Goal: Task Accomplishment & Management: Use online tool/utility

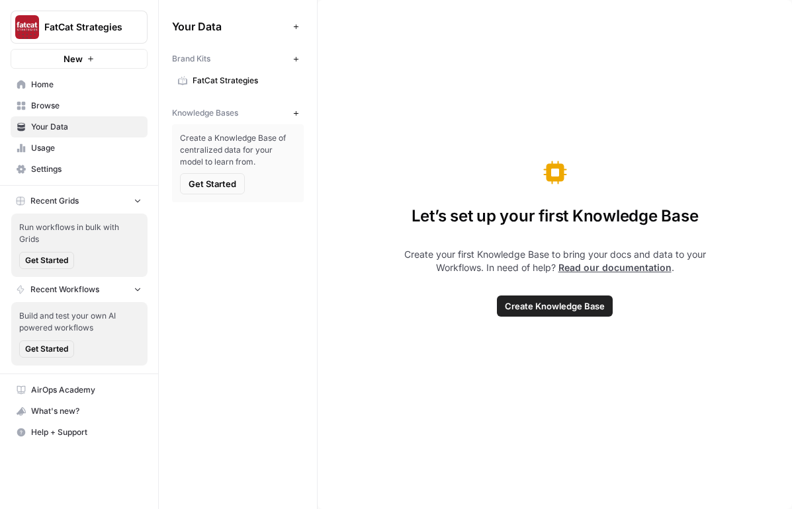
click at [294, 56] on icon "button" at bounding box center [295, 59] width 7 height 7
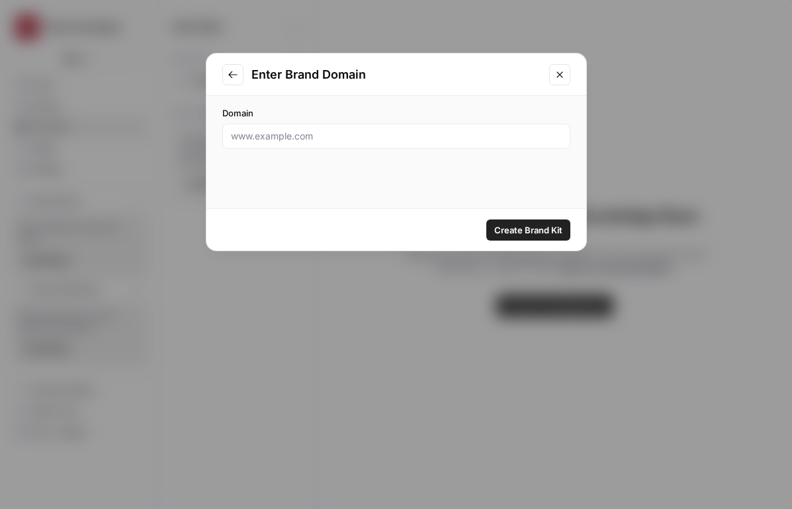
click at [419, 128] on div at bounding box center [396, 136] width 348 height 25
paste input "[URL][DOMAIN_NAME]."
type input "[URL][DOMAIN_NAME]"
click at [526, 231] on span "Create Brand Kit" at bounding box center [528, 230] width 68 height 13
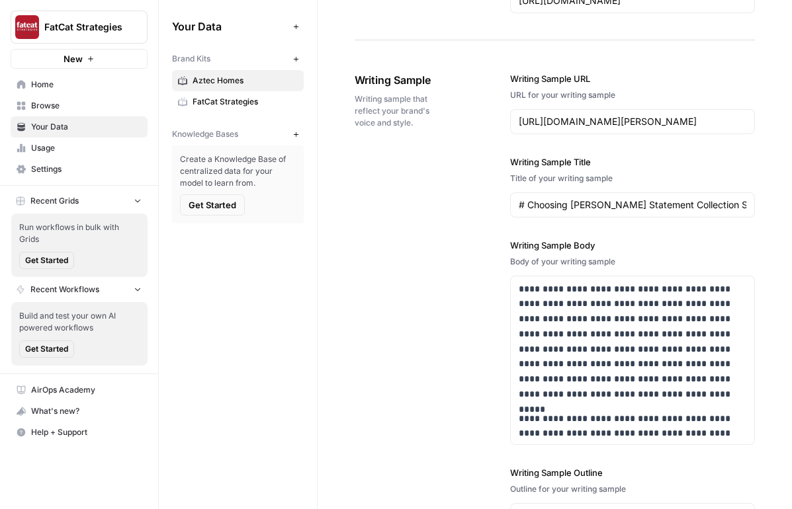
scroll to position [1664, 0]
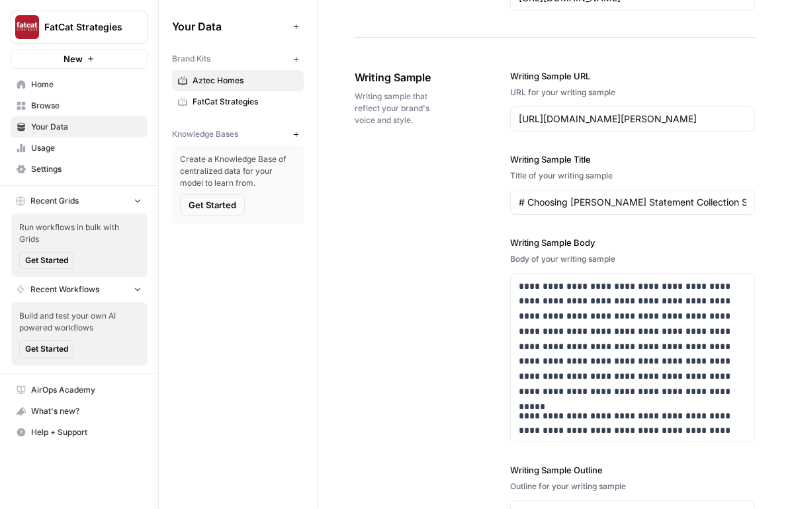
click at [63, 109] on span "Browse" at bounding box center [86, 106] width 110 height 12
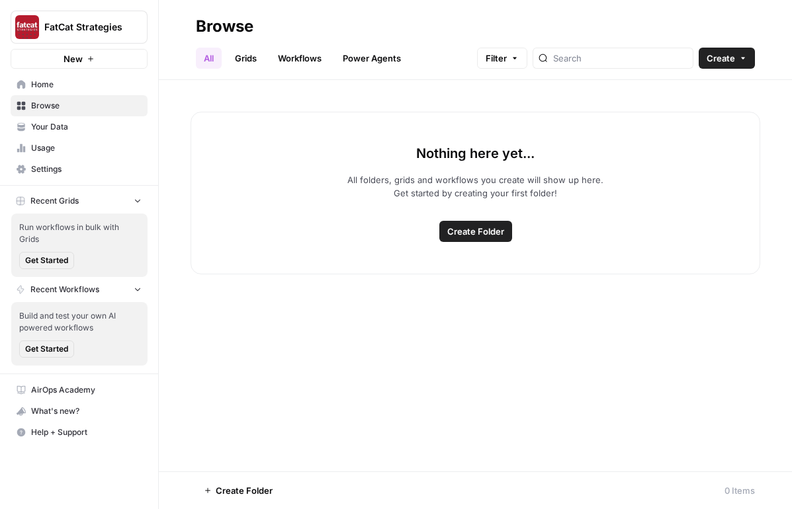
click at [257, 58] on link "Grids" at bounding box center [246, 58] width 38 height 21
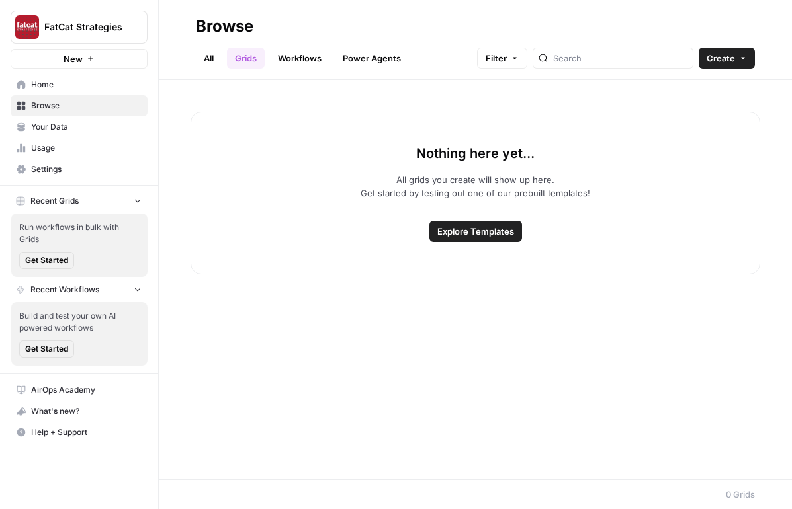
click at [740, 53] on button "Create" at bounding box center [726, 58] width 56 height 21
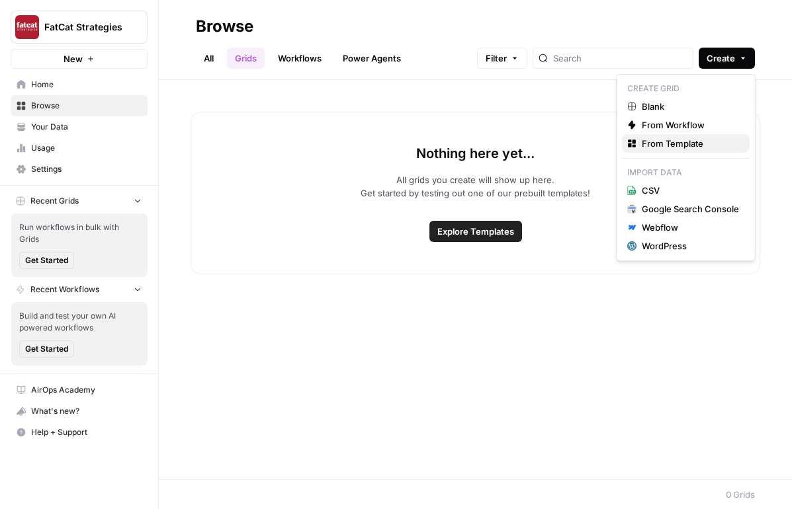
click at [700, 147] on span "From Template" at bounding box center [689, 143] width 97 height 13
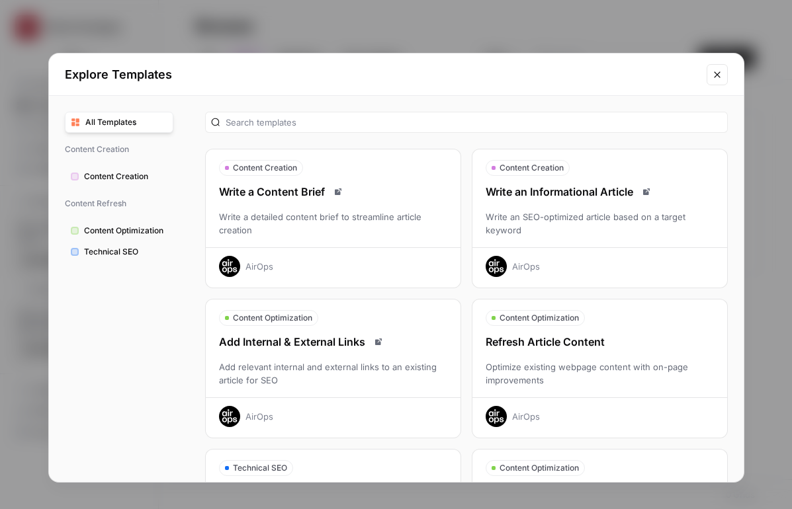
click at [578, 229] on div "Write an SEO-optimized article based on a target keyword" at bounding box center [599, 223] width 255 height 26
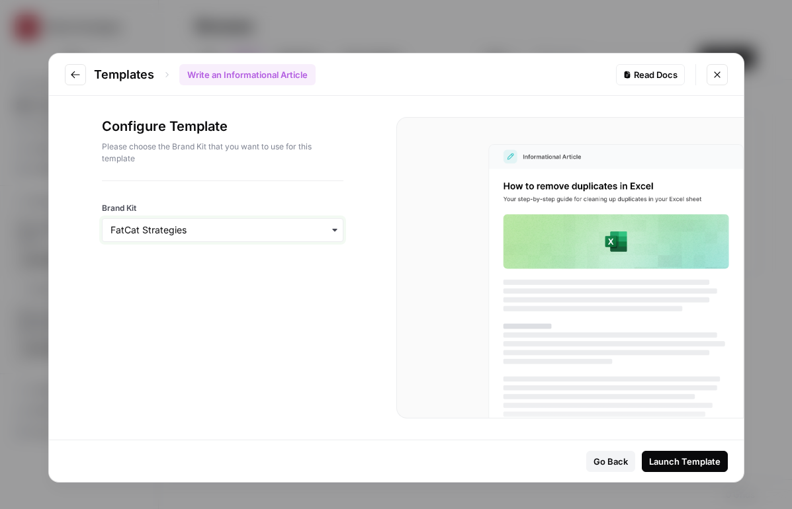
click at [255, 227] on input "Brand Kit" at bounding box center [222, 230] width 224 height 13
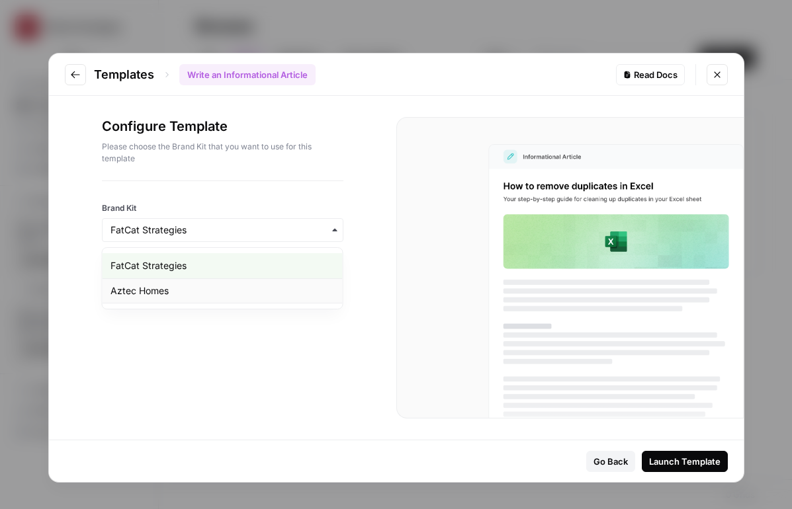
click at [272, 296] on div "Aztec Homes" at bounding box center [222, 290] width 240 height 25
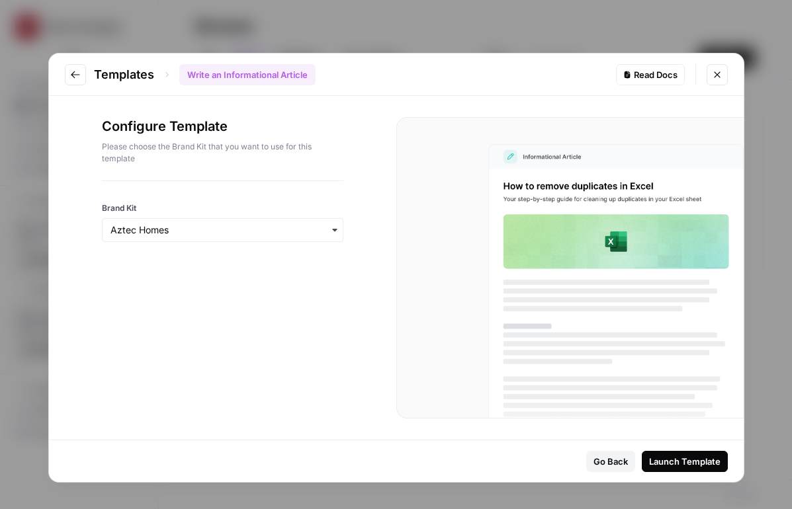
click at [706, 458] on div "Launch Template" at bounding box center [684, 461] width 71 height 13
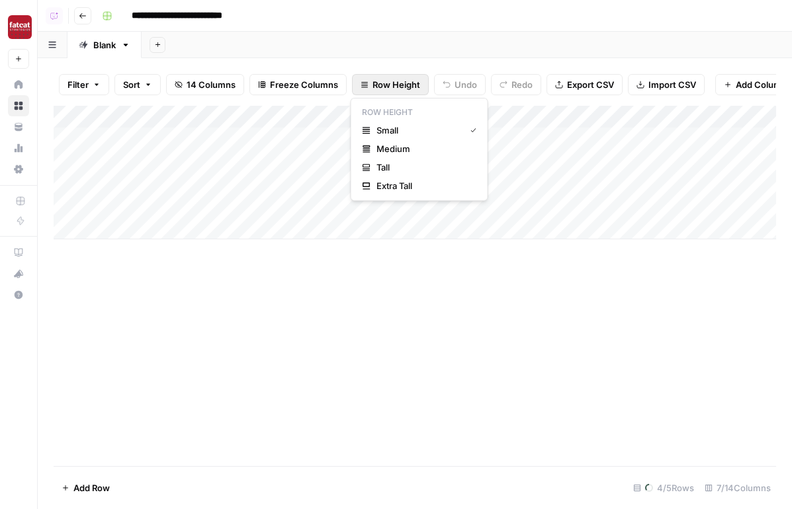
click at [401, 80] on span "Row Height" at bounding box center [396, 84] width 48 height 13
click at [420, 156] on button "Medium" at bounding box center [419, 149] width 126 height 19
click at [399, 87] on span "Row Height" at bounding box center [396, 84] width 48 height 13
click at [401, 190] on span "Extra Tall" at bounding box center [423, 185] width 95 height 13
click at [400, 79] on span "Row Height" at bounding box center [396, 84] width 48 height 13
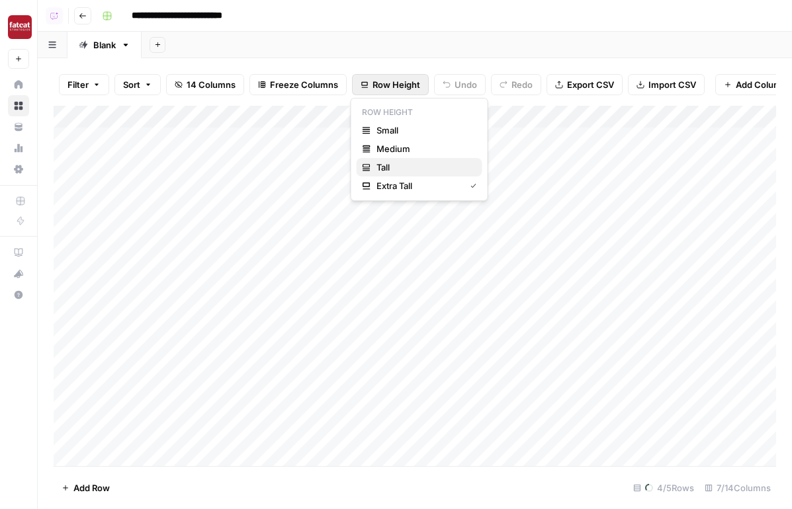
click at [401, 162] on span "Tall" at bounding box center [423, 167] width 95 height 13
click at [350, 438] on div "Add Column" at bounding box center [415, 286] width 722 height 360
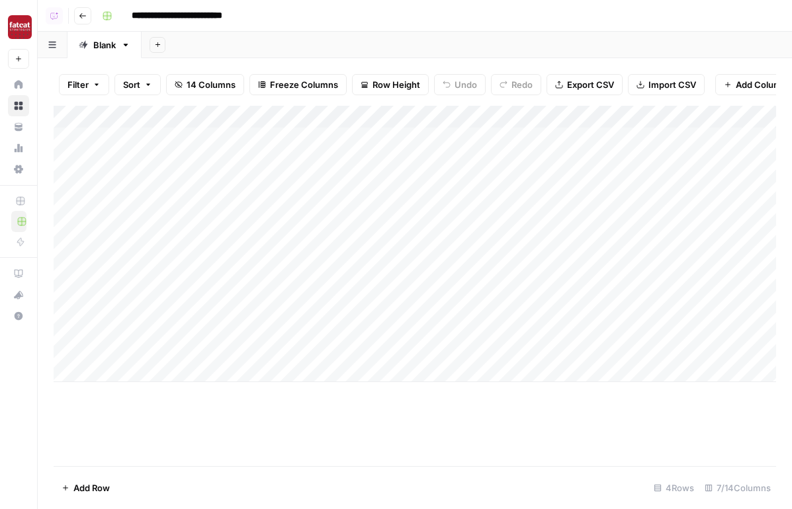
click at [374, 150] on div "Add Column" at bounding box center [415, 244] width 722 height 276
click at [374, 236] on div "Add Column" at bounding box center [415, 244] width 722 height 276
click at [374, 286] on div "Add Column" at bounding box center [415, 244] width 722 height 276
click at [374, 306] on div "Add Column" at bounding box center [415, 244] width 722 height 276
click at [87, 22] on button "Go back" at bounding box center [82, 15] width 17 height 17
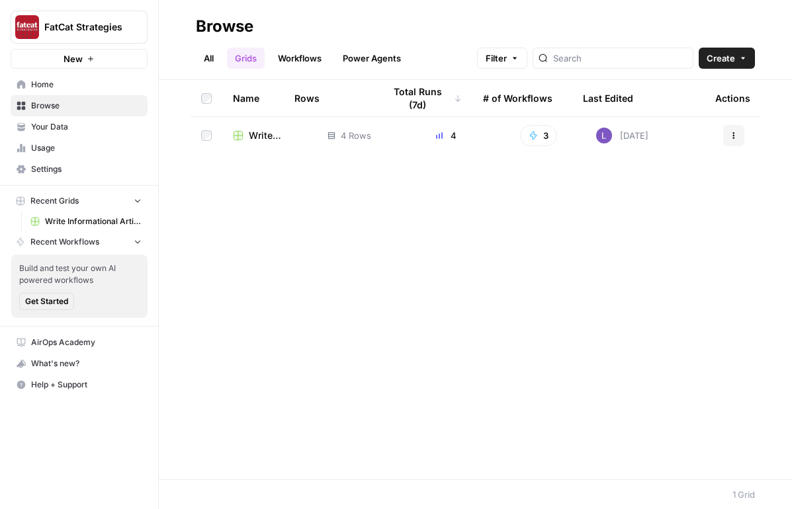
click at [90, 80] on span "Home" at bounding box center [86, 85] width 110 height 12
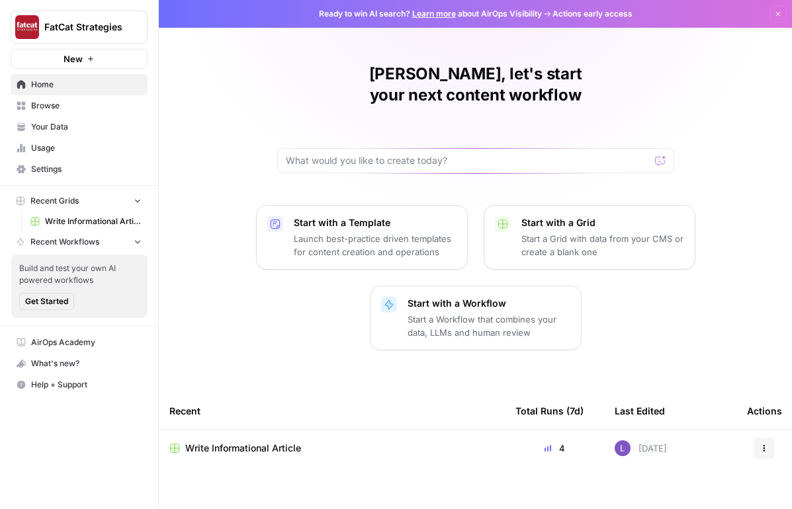
click at [80, 108] on span "Browse" at bounding box center [86, 106] width 110 height 12
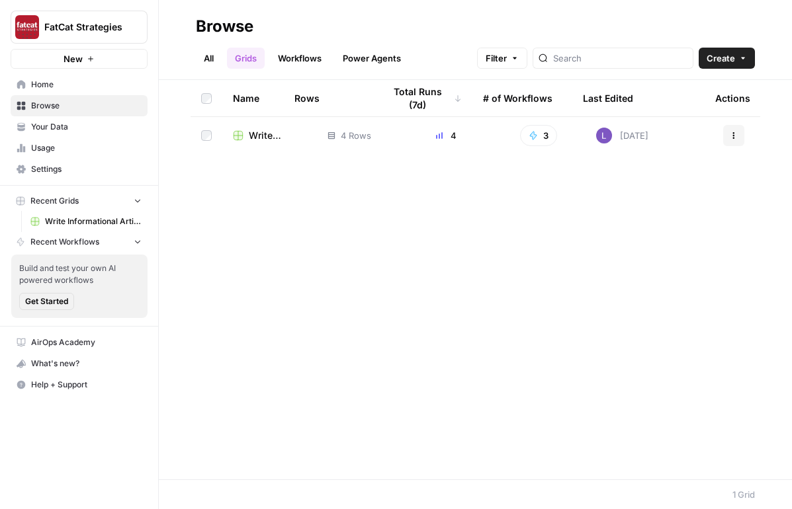
click at [740, 43] on div "All Grids Workflows Power Agents Filter Create" at bounding box center [475, 53] width 559 height 32
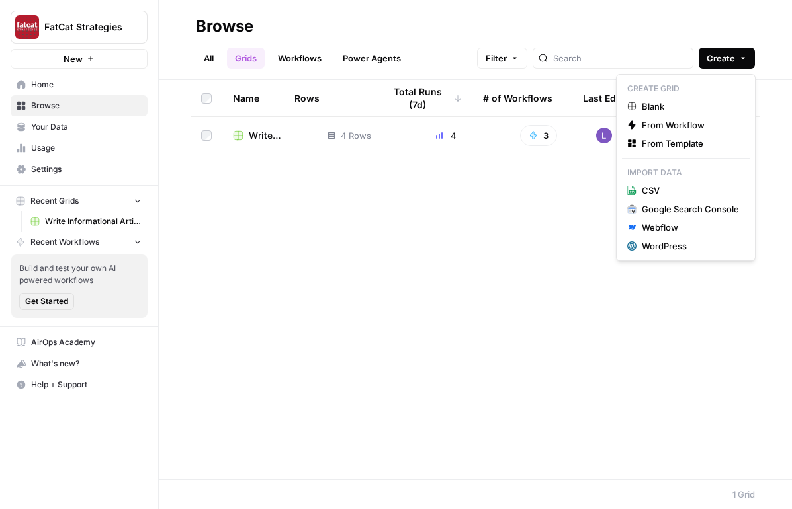
click at [729, 60] on span "Create" at bounding box center [720, 58] width 28 height 13
click at [686, 144] on span "From Template" at bounding box center [689, 143] width 97 height 13
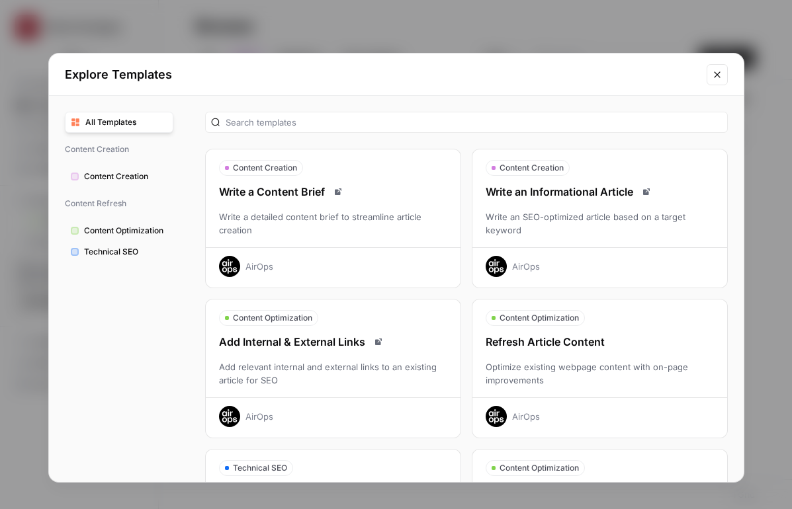
click at [608, 349] on div "Refresh Article Content" at bounding box center [599, 342] width 255 height 16
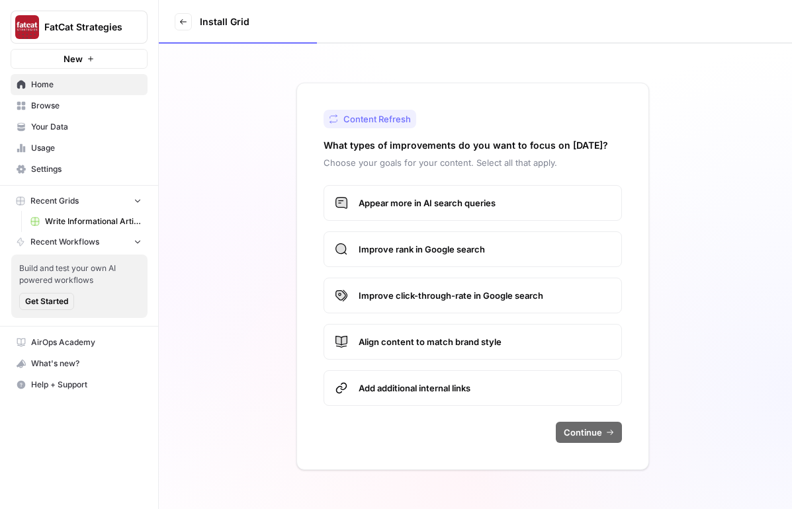
click at [469, 217] on label "Appear more in AI search queries" at bounding box center [472, 203] width 298 height 36
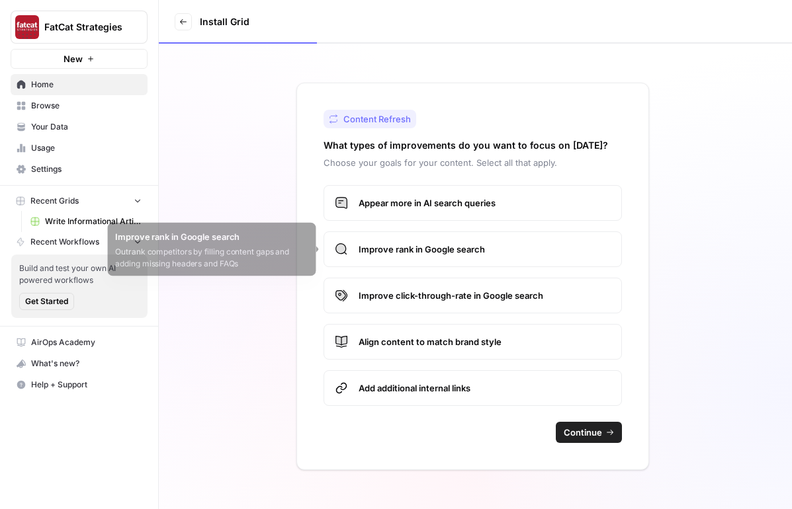
click at [474, 263] on label "Improve rank in Google search" at bounding box center [472, 249] width 298 height 36
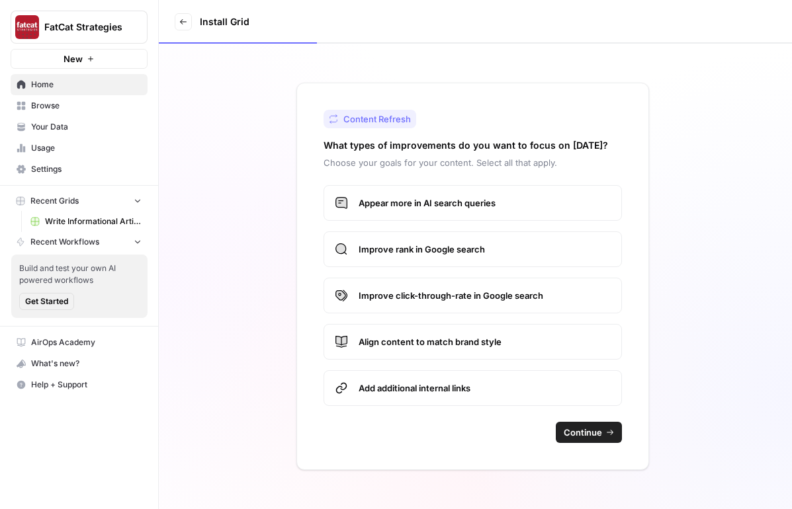
click at [524, 299] on span "Improve click-through-rate in Google search" at bounding box center [484, 295] width 252 height 13
click at [538, 331] on label "Align content to match brand style" at bounding box center [472, 342] width 298 height 36
click at [591, 446] on div "Content Refresh What types of improvements do you want to focus on [DATE]? Choo…" at bounding box center [472, 277] width 352 height 388
click at [591, 438] on span "Continue" at bounding box center [582, 432] width 38 height 13
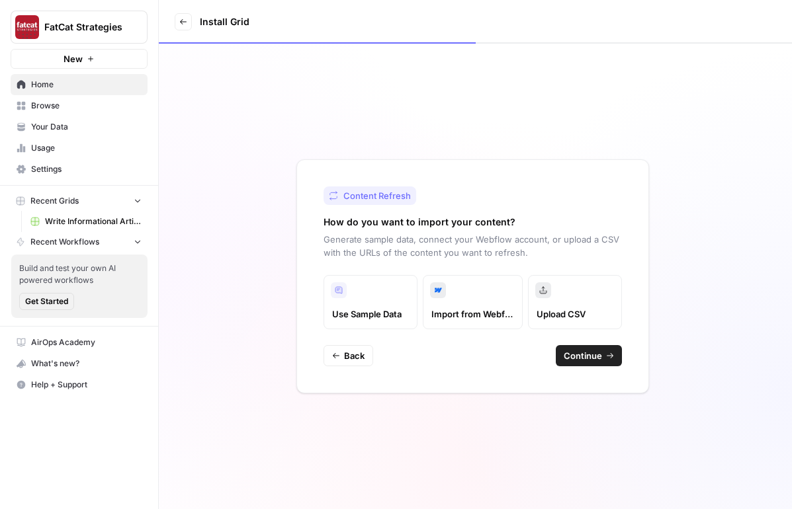
click at [594, 362] on button "Continue" at bounding box center [588, 355] width 66 height 21
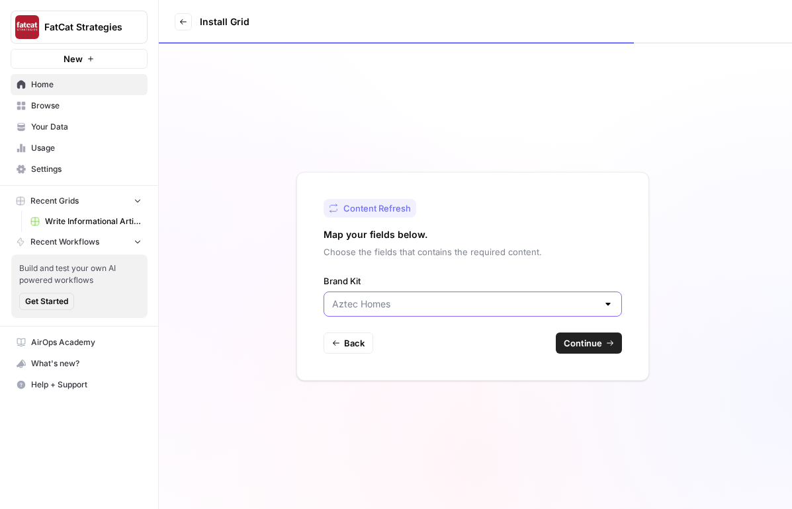
click at [398, 307] on input "Brand Kit" at bounding box center [464, 304] width 265 height 13
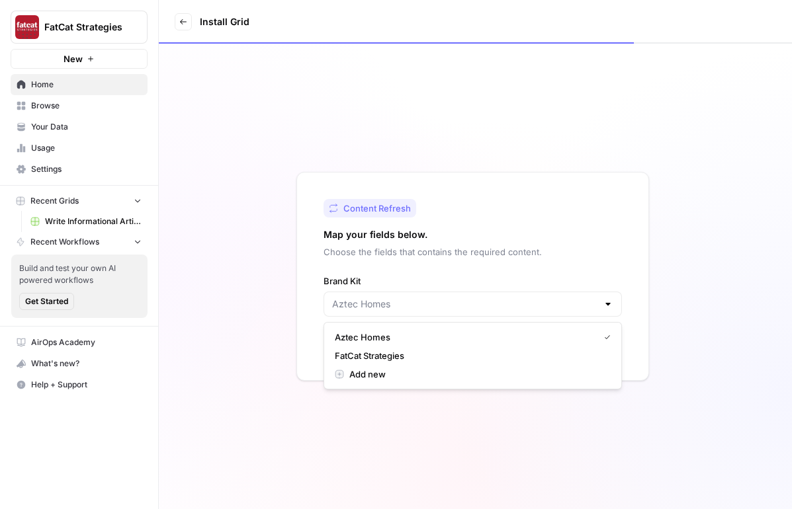
type input "Aztec Homes"
click at [700, 172] on div "Content Refresh Map your fields below. Choose the fields that contains the requ…" at bounding box center [475, 277] width 633 height 466
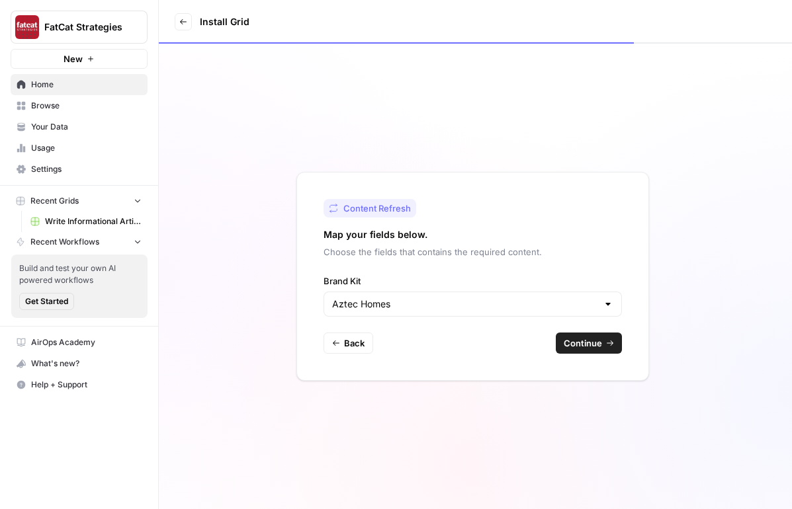
click at [599, 338] on span "Continue" at bounding box center [582, 343] width 38 height 13
